Goal: Task Accomplishment & Management: Manage account settings

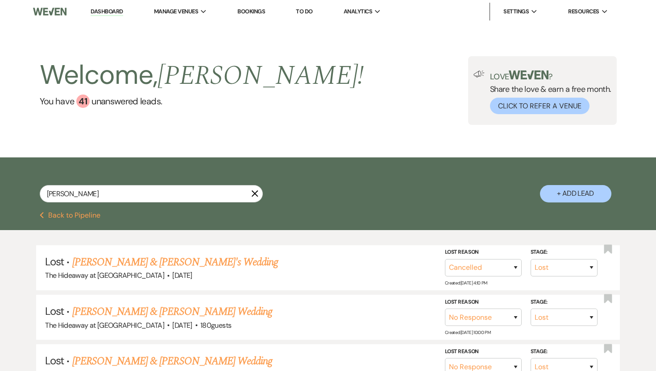
select select "8"
select select "11"
select select "8"
select select "5"
select select "8"
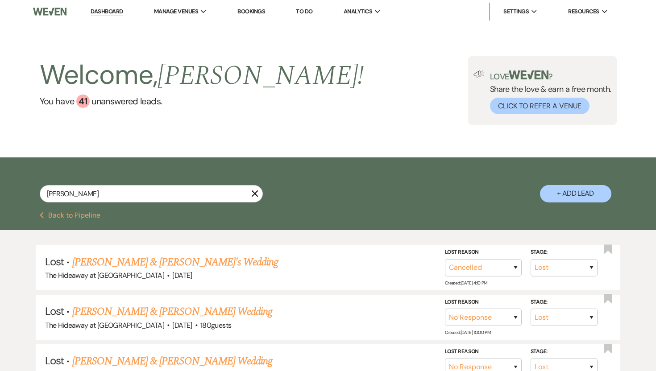
select select "5"
select select "8"
select select "5"
select select "8"
select select "3"
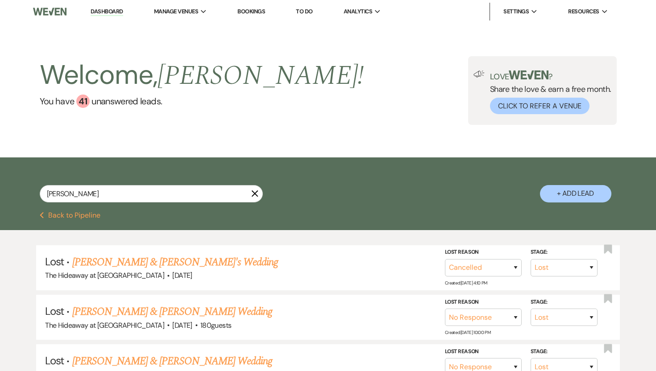
select select "8"
